Goal: Register for event/course

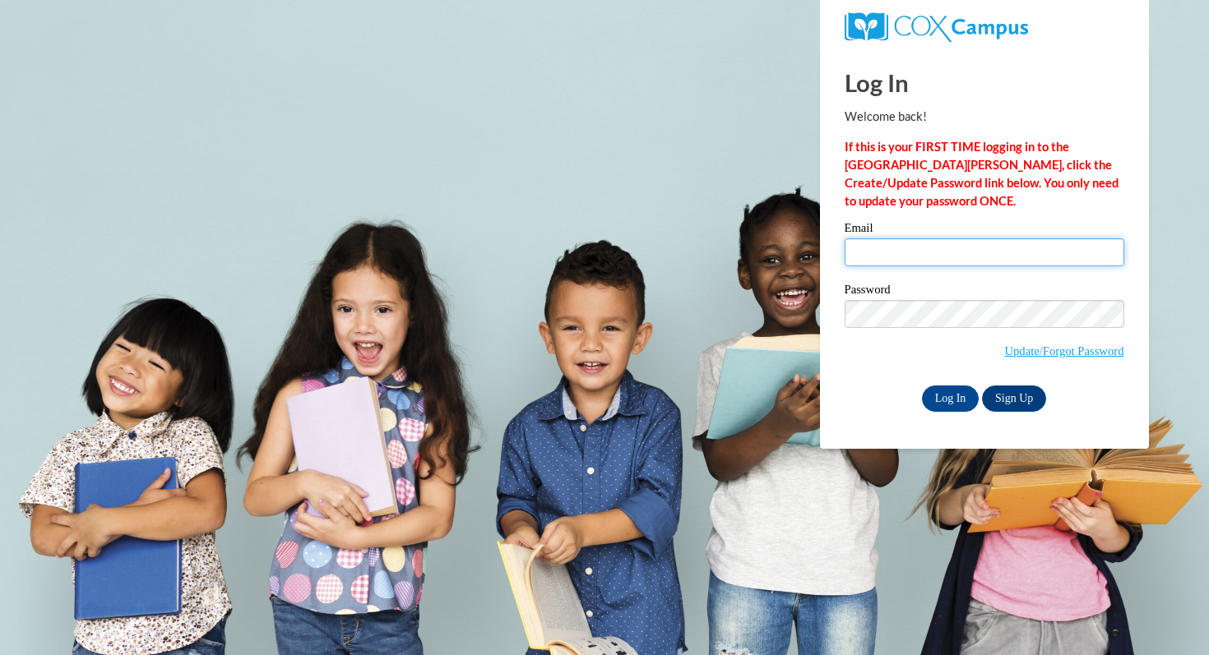
click at [869, 257] on input "Email" at bounding box center [985, 253] width 280 height 28
type input "rrworachek@pulaskischools.org"
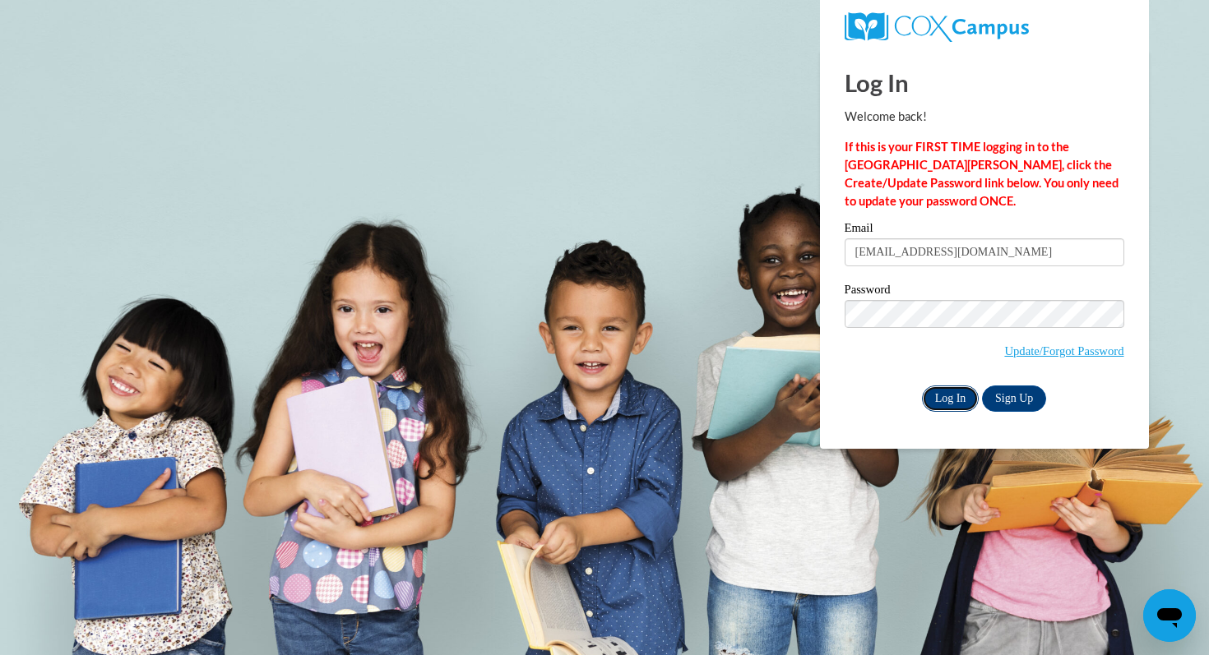
click at [938, 408] on input "Log In" at bounding box center [951, 399] width 58 height 26
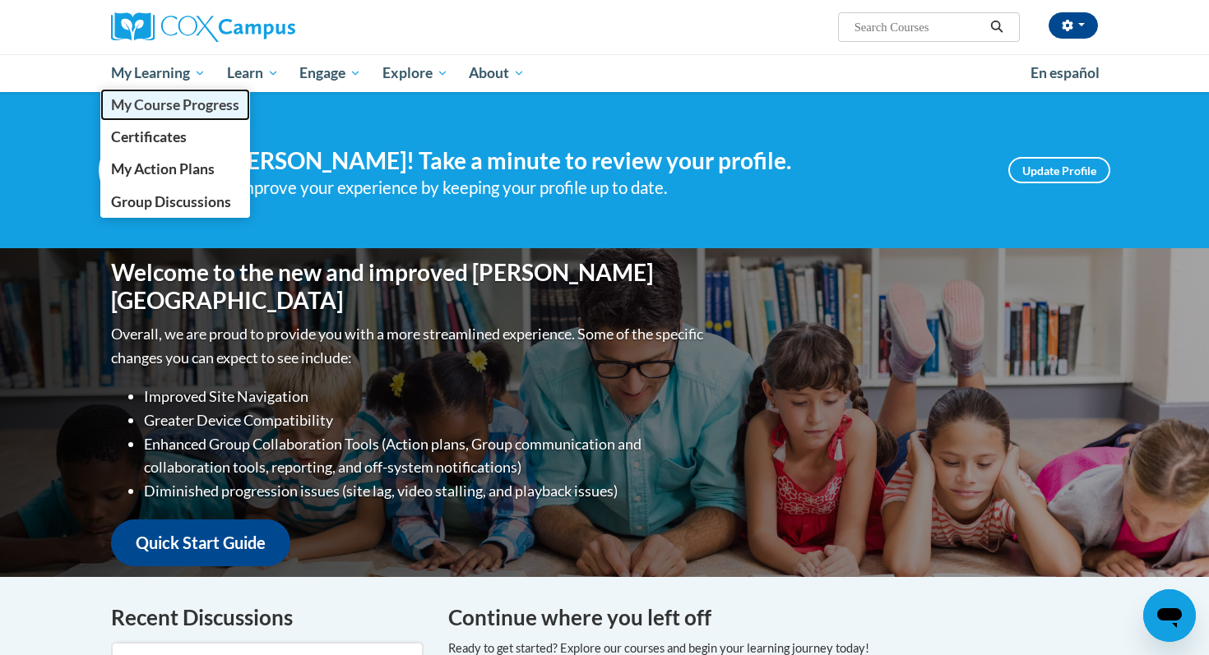
click at [155, 104] on span "My Course Progress" at bounding box center [175, 104] width 128 height 17
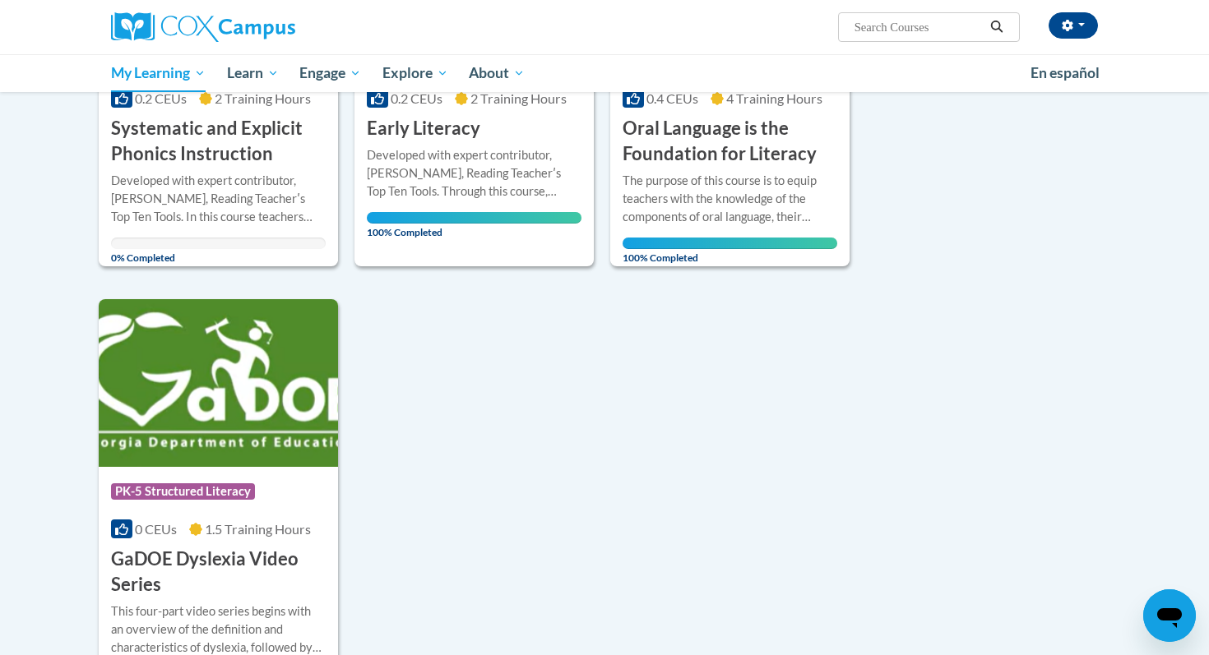
scroll to position [436, 0]
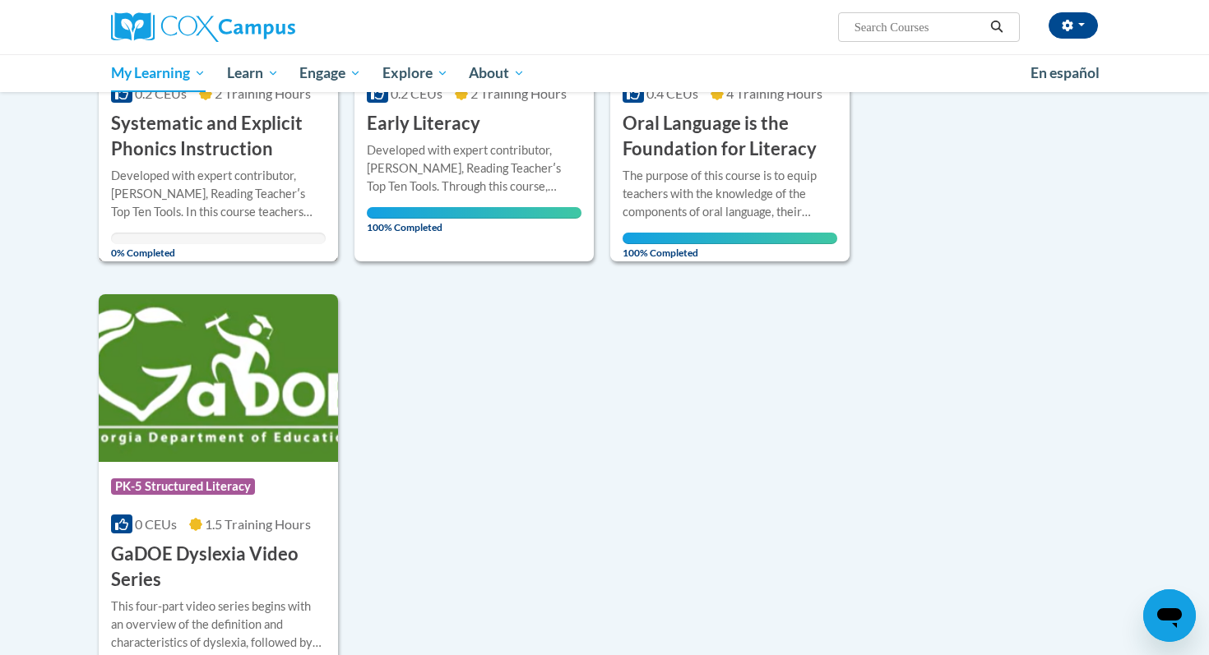
click at [192, 158] on h3 "Systematic and Explicit Phonics Instruction" at bounding box center [218, 136] width 215 height 51
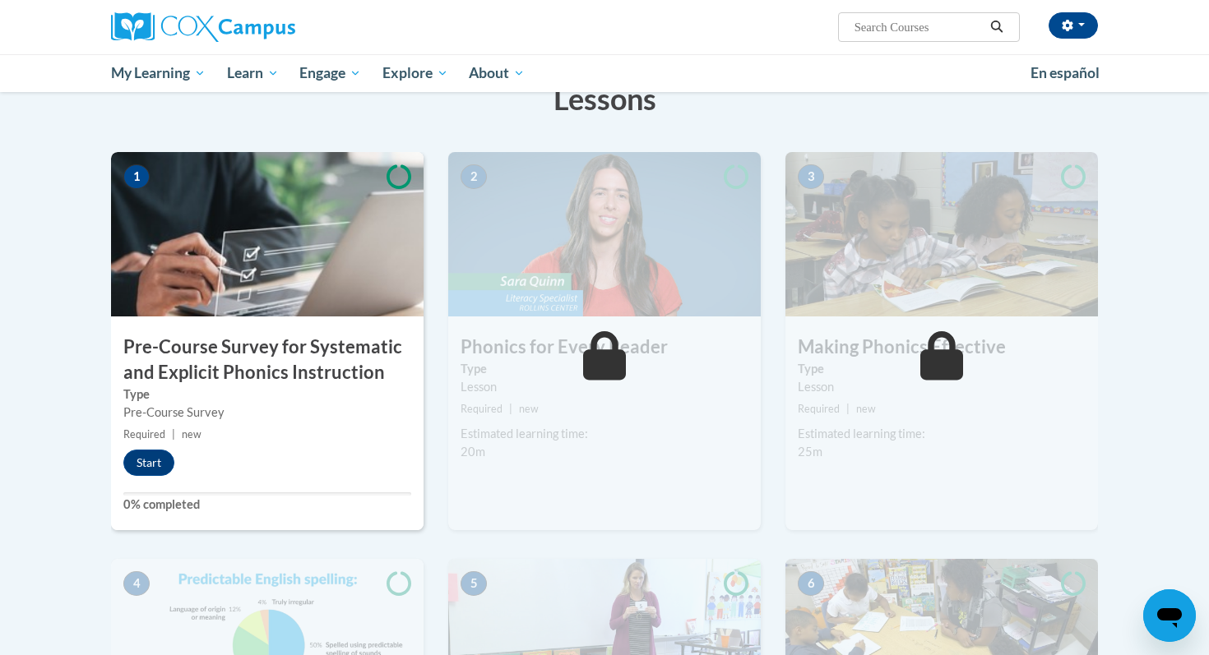
scroll to position [280, 0]
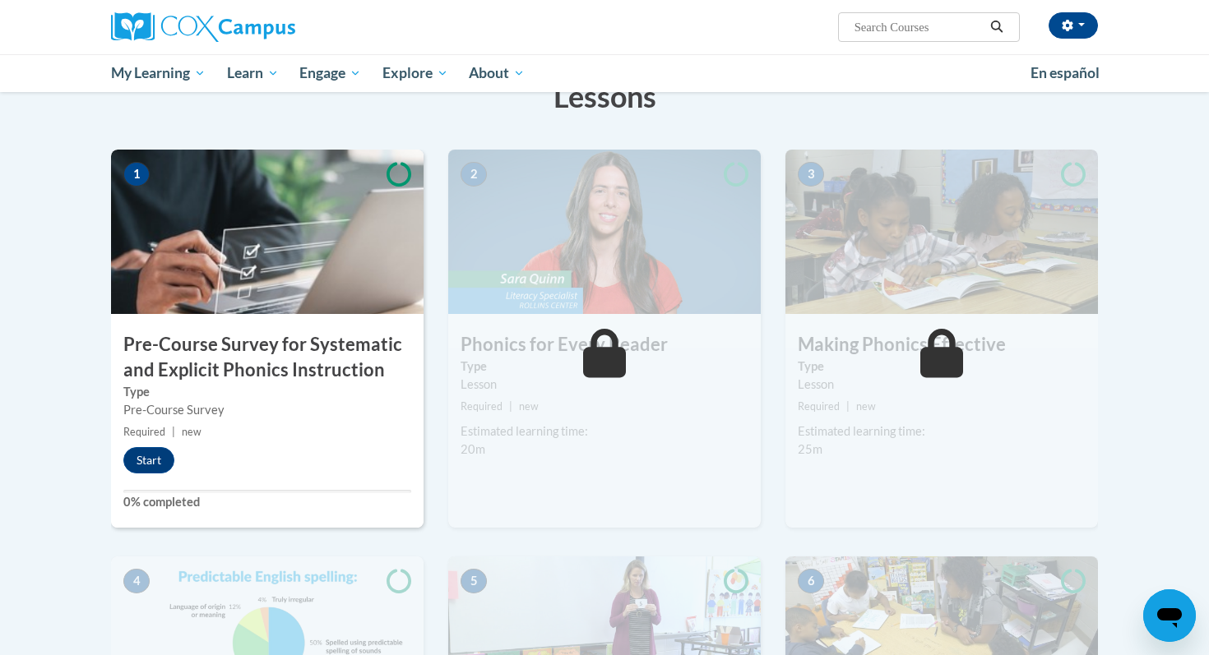
click at [261, 359] on h3 "Pre-Course Survey for Systematic and Explicit Phonics Instruction" at bounding box center [267, 357] width 313 height 51
click at [137, 463] on button "Start" at bounding box center [148, 460] width 51 height 26
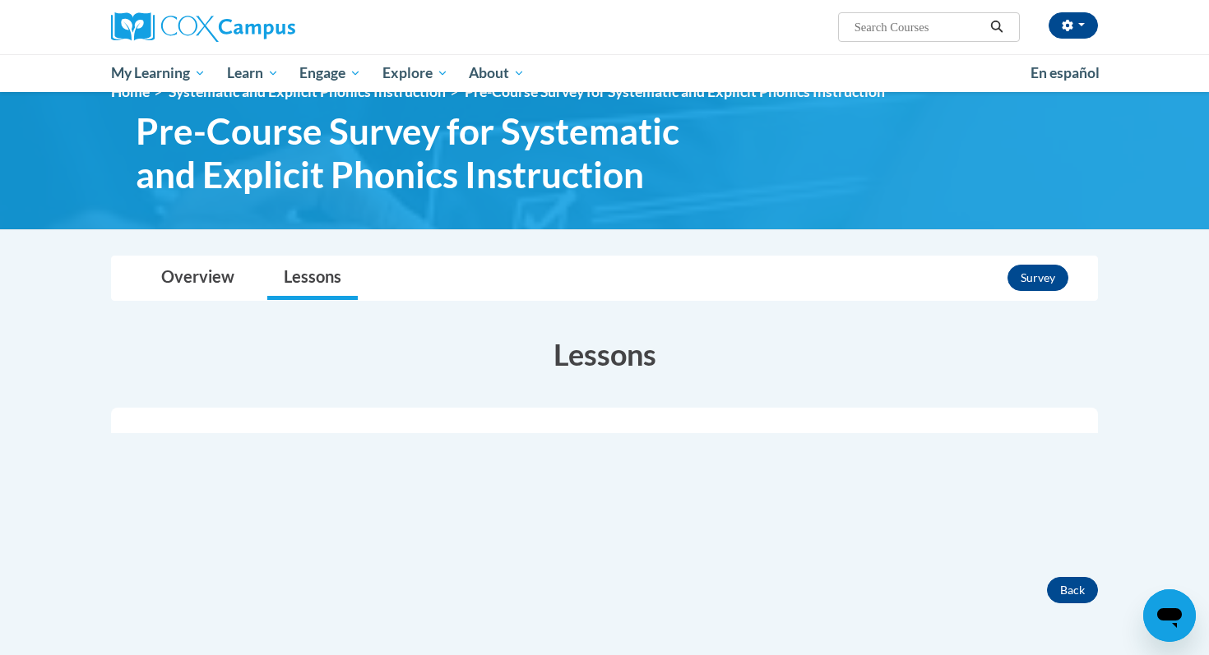
scroll to position [12, 0]
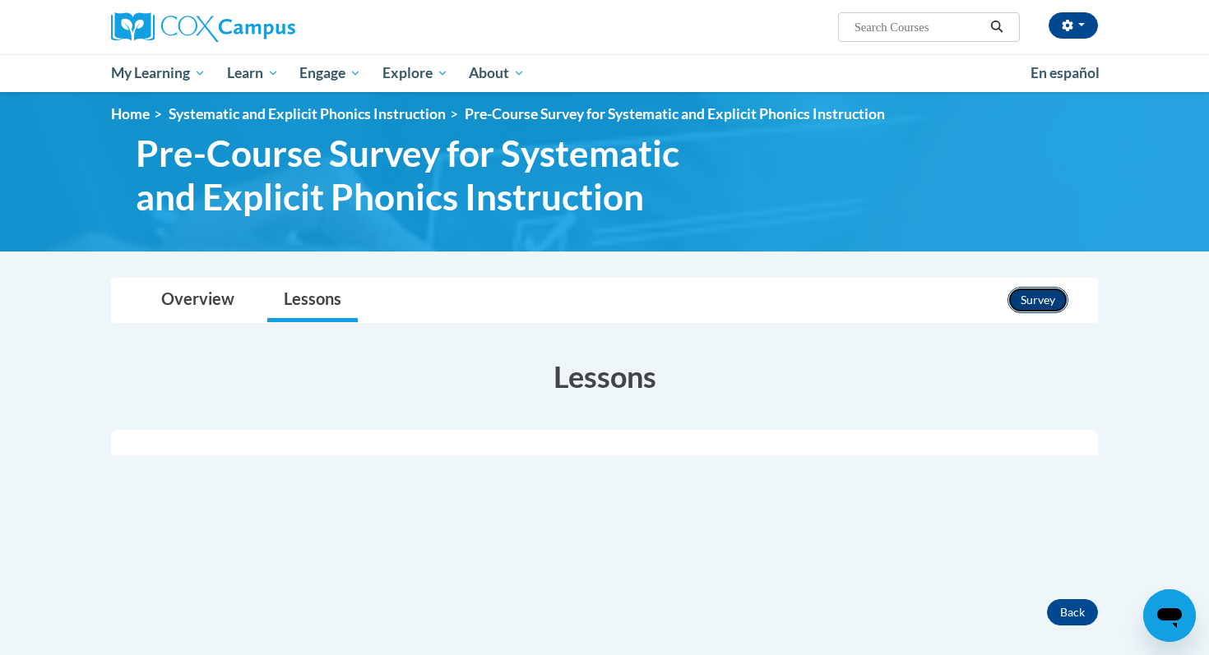
click at [1018, 299] on button "Survey" at bounding box center [1038, 300] width 61 height 26
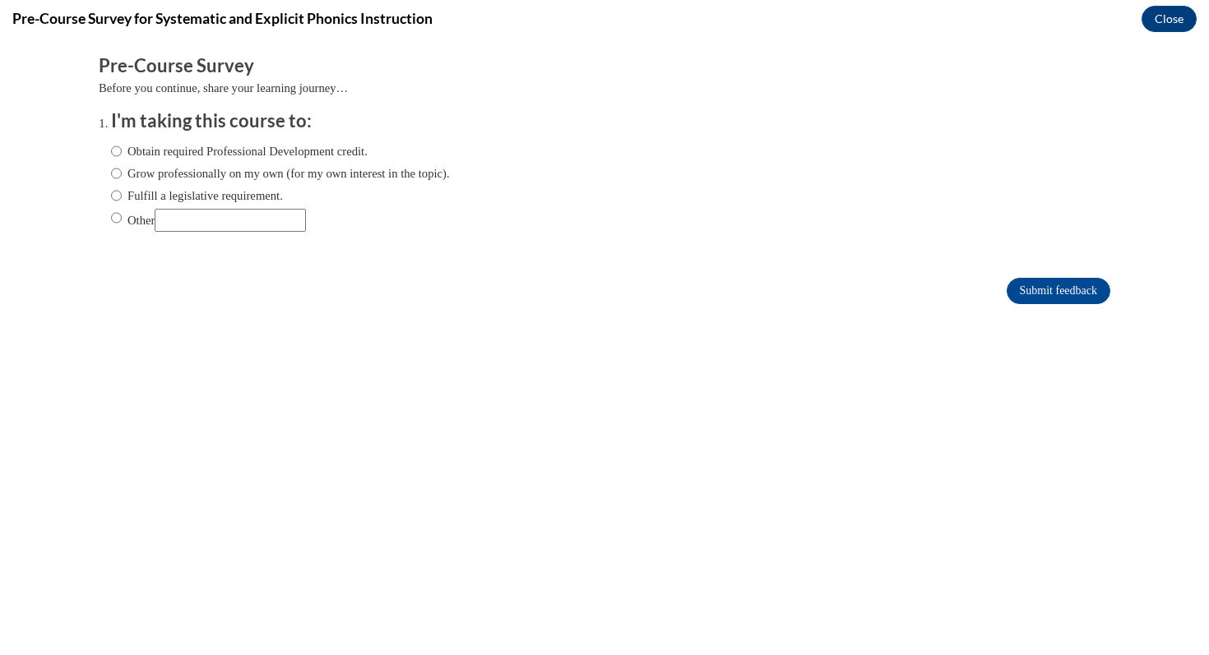
scroll to position [0, 0]
click at [137, 224] on label "Other" at bounding box center [208, 220] width 195 height 23
click at [122, 224] on input "Other" at bounding box center [116, 218] width 11 height 18
radio input "true"
click at [1035, 276] on form "Pre-Course Survey Before you continue, share your learning journey… I'm taking …" at bounding box center [605, 187] width 1012 height 268
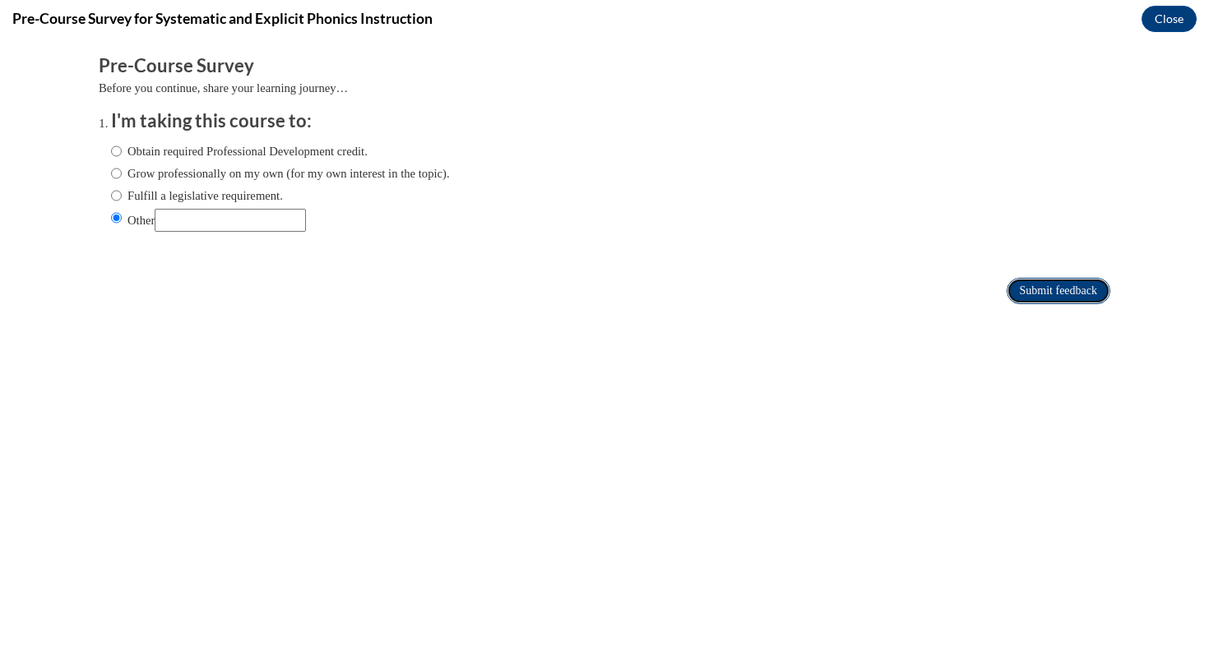
click at [1028, 283] on input "Submit feedback" at bounding box center [1059, 291] width 104 height 26
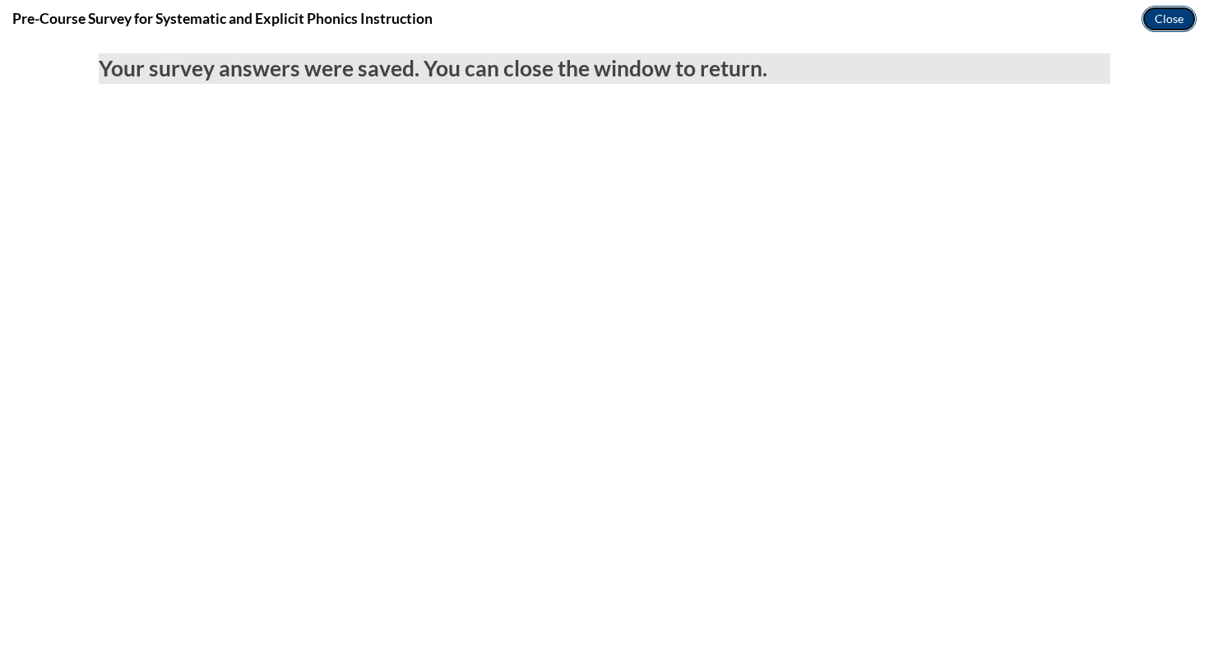
click at [1163, 23] on button "Close" at bounding box center [1169, 19] width 55 height 26
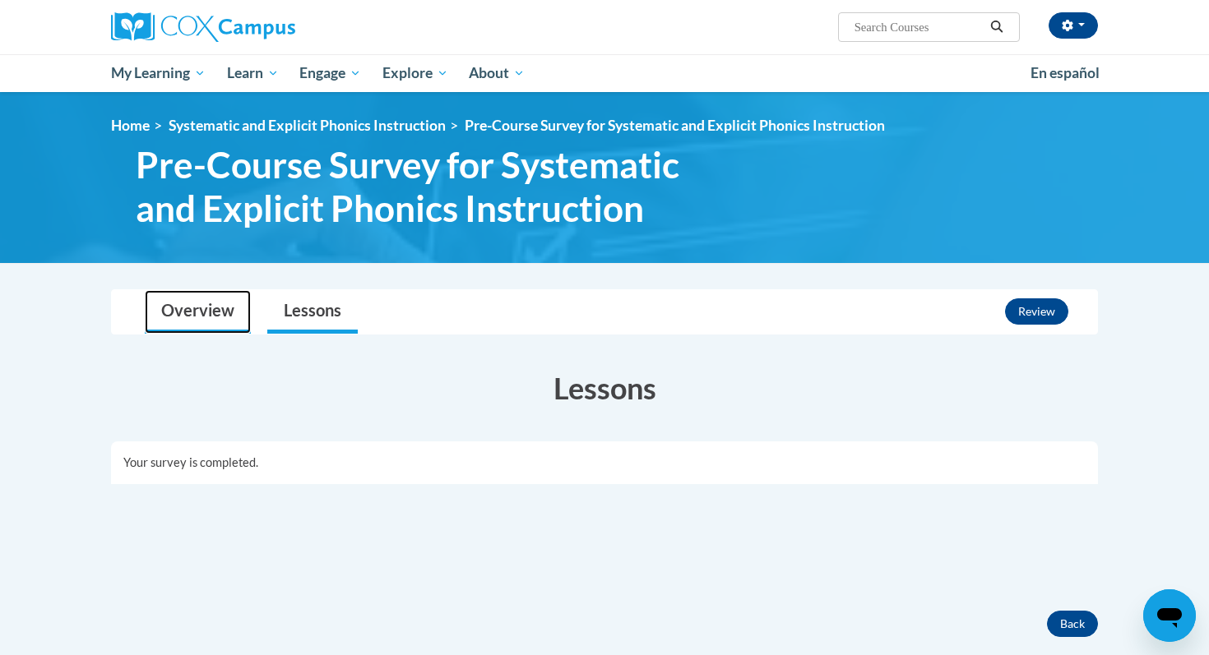
click at [227, 321] on link "Overview" at bounding box center [198, 312] width 106 height 44
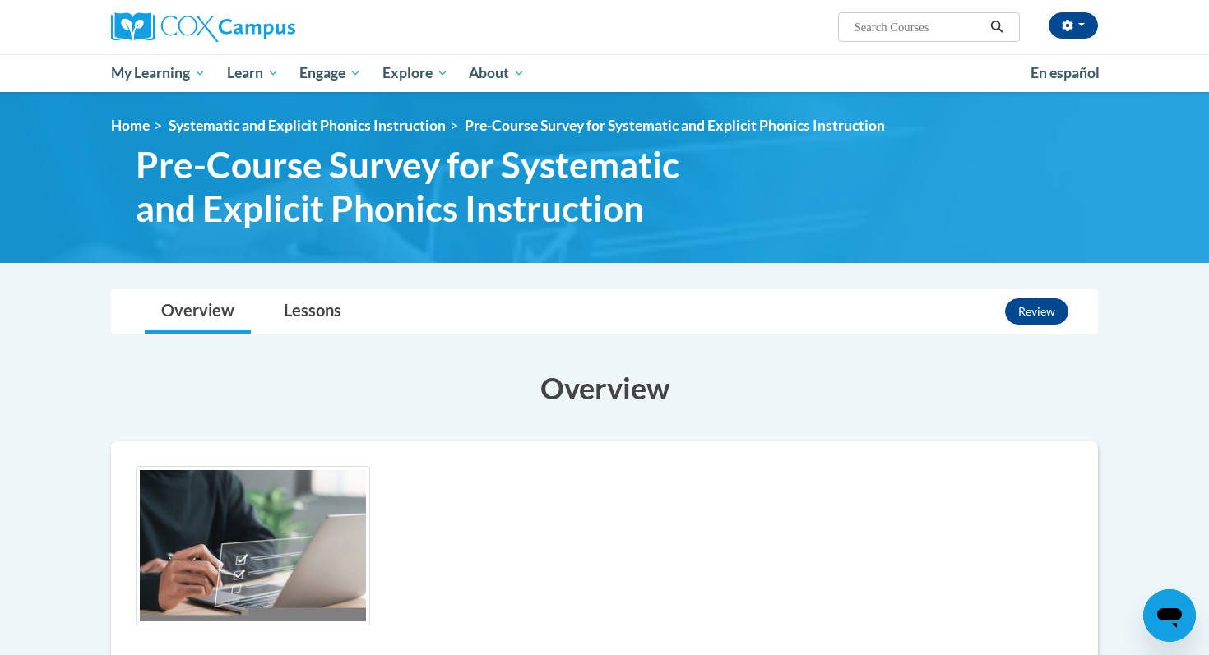
click at [161, 118] on li "Systematic and Explicit Phonics Instruction" at bounding box center [298, 126] width 296 height 18
click at [214, 124] on link "Systematic and Explicit Phonics Instruction" at bounding box center [307, 125] width 277 height 17
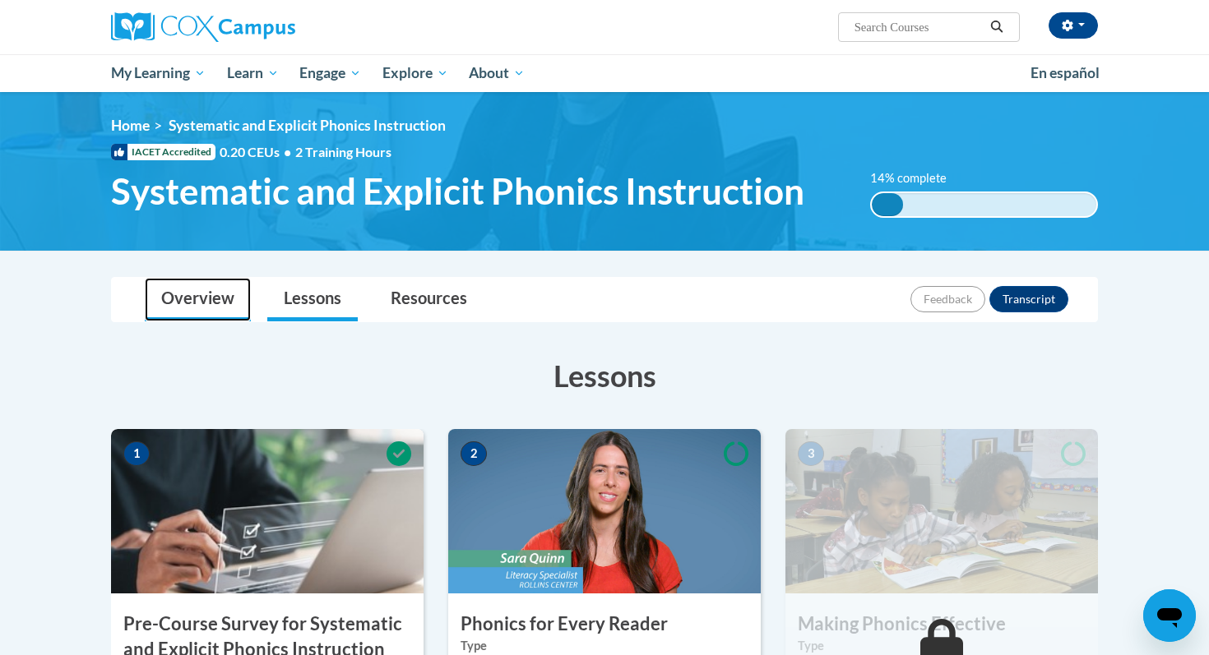
click at [185, 306] on link "Overview" at bounding box center [198, 300] width 106 height 44
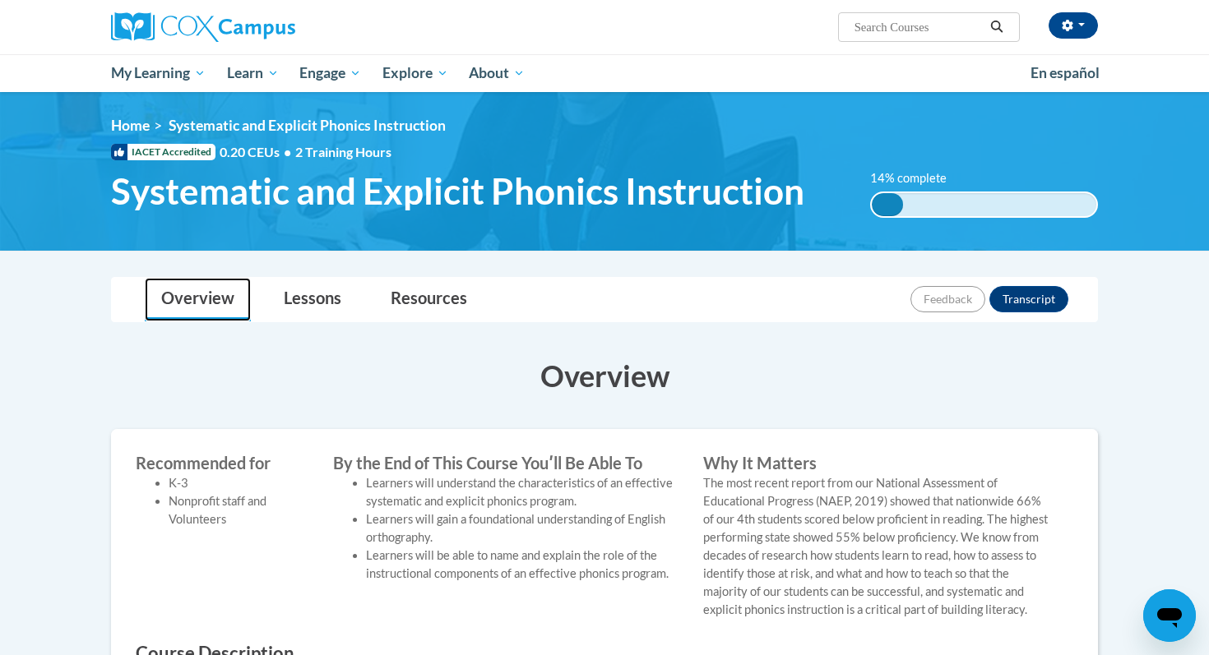
scroll to position [12, 0]
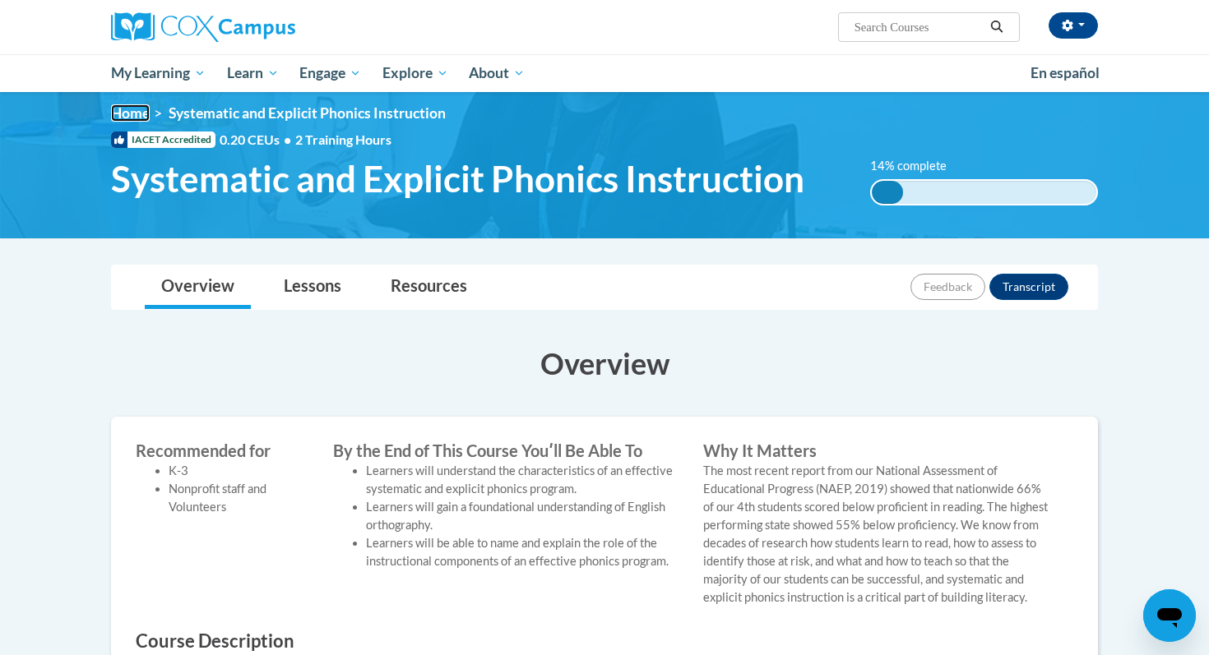
click at [137, 118] on link "Home" at bounding box center [130, 112] width 39 height 17
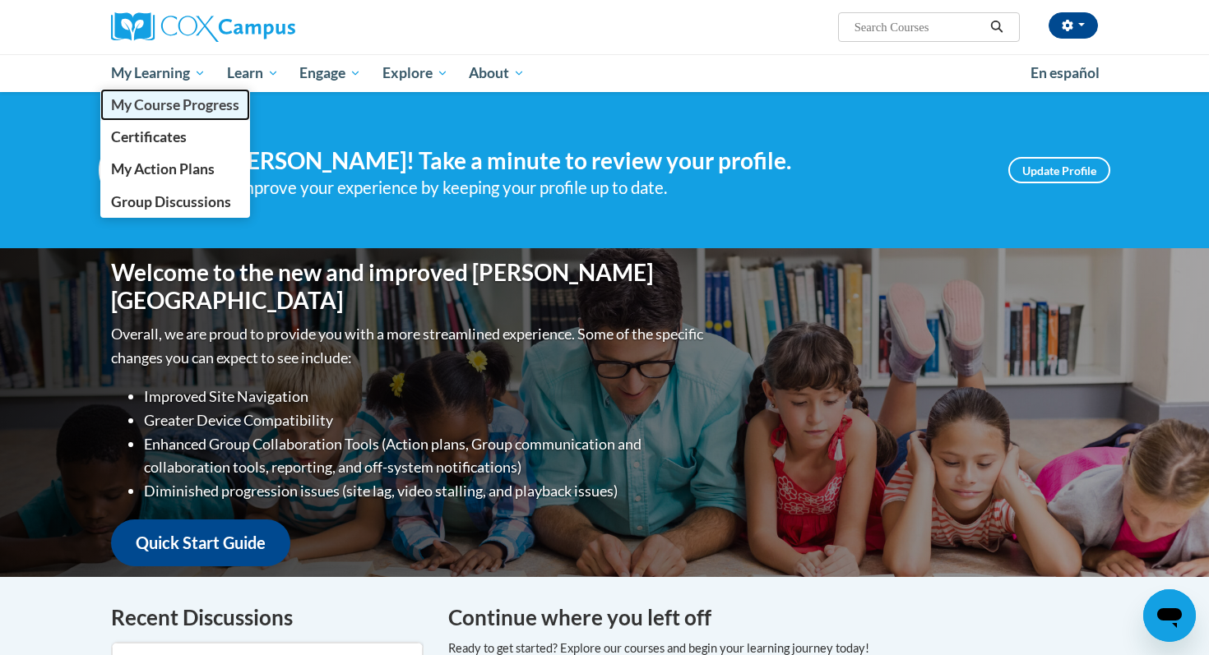
click at [151, 96] on span "My Course Progress" at bounding box center [175, 104] width 128 height 17
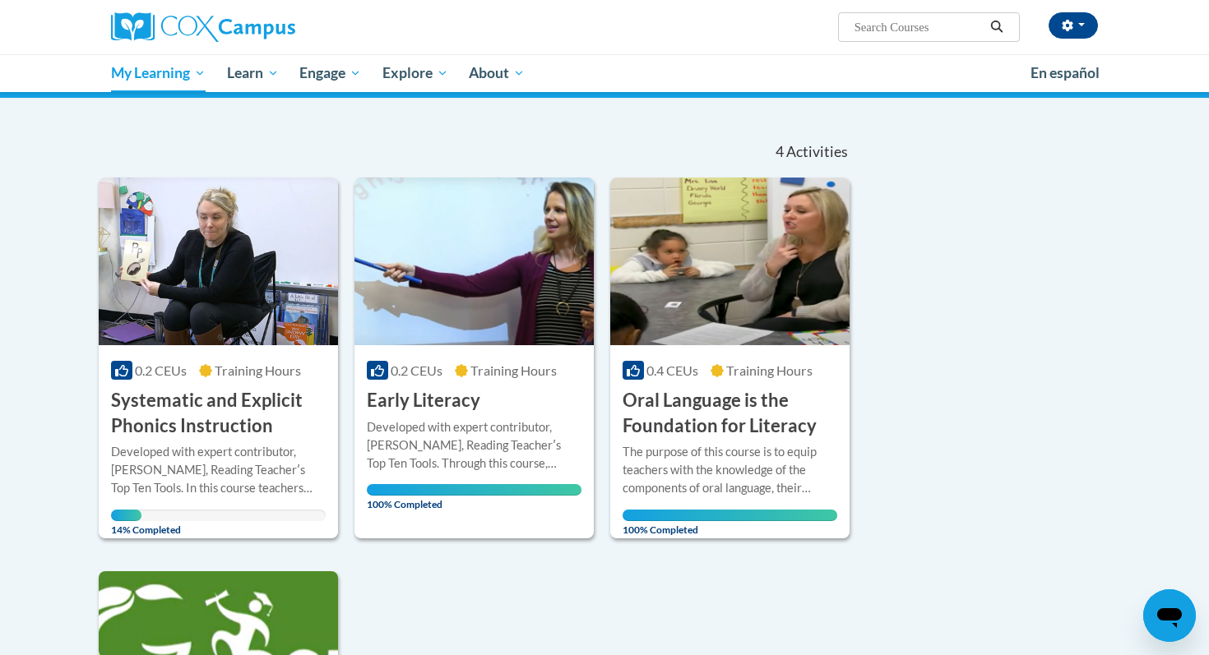
scroll to position [86, 0]
